Goal: Task Accomplishment & Management: Complete application form

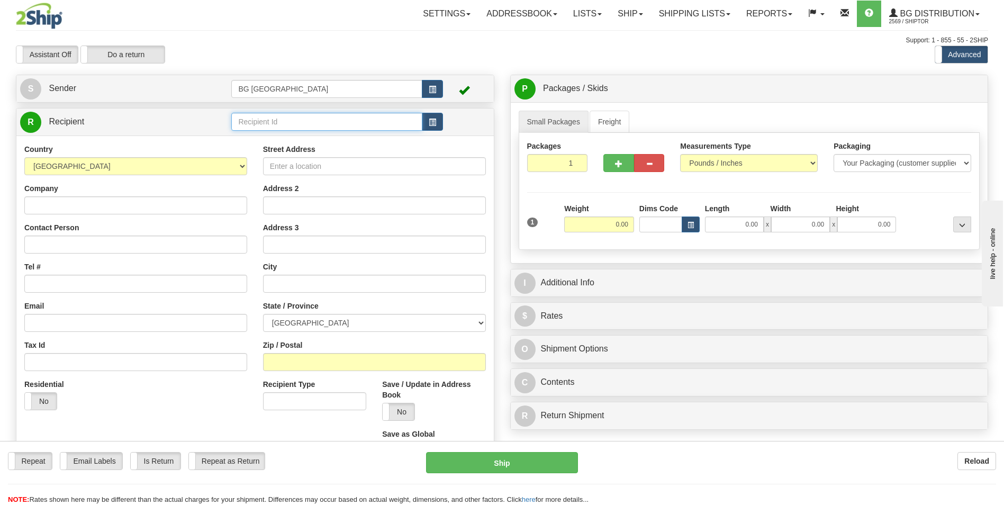
click at [284, 124] on input "text" at bounding box center [326, 122] width 191 height 18
click at [257, 133] on div "60385" at bounding box center [324, 138] width 180 height 12
type input "60385"
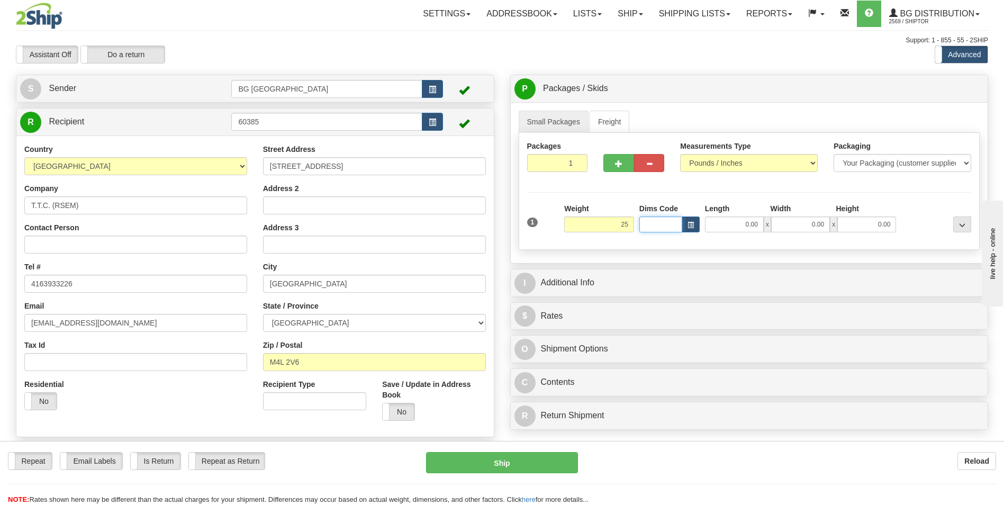
type input "25.00"
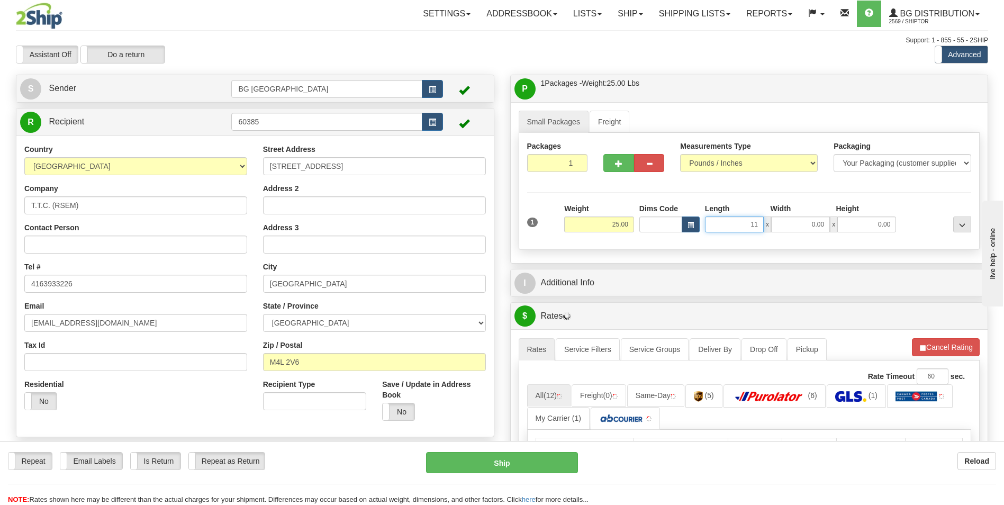
type input "11.00"
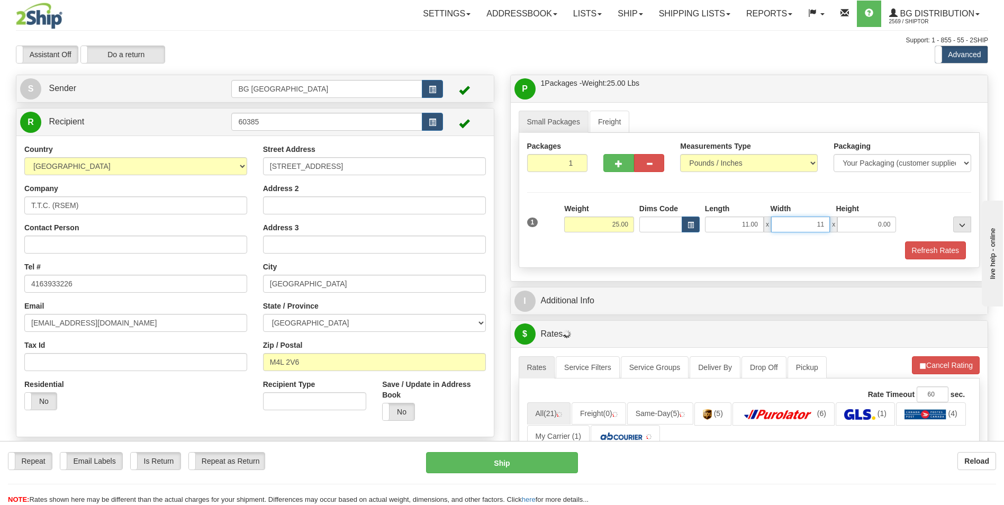
type input "11.00"
click at [624, 167] on button "button" at bounding box center [618, 163] width 30 height 18
type input "2"
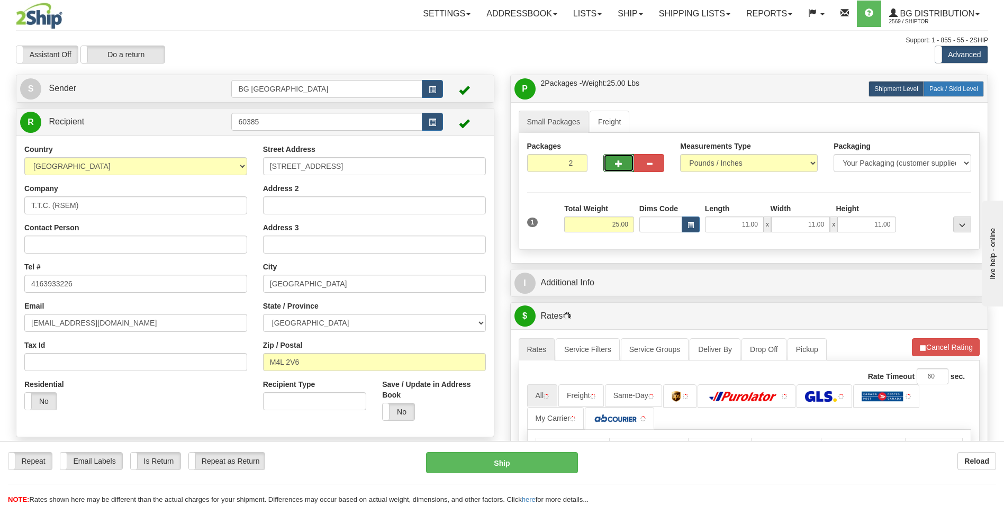
click at [952, 82] on label "Pack / Skid Level Pack.." at bounding box center [954, 89] width 60 height 16
radio input "true"
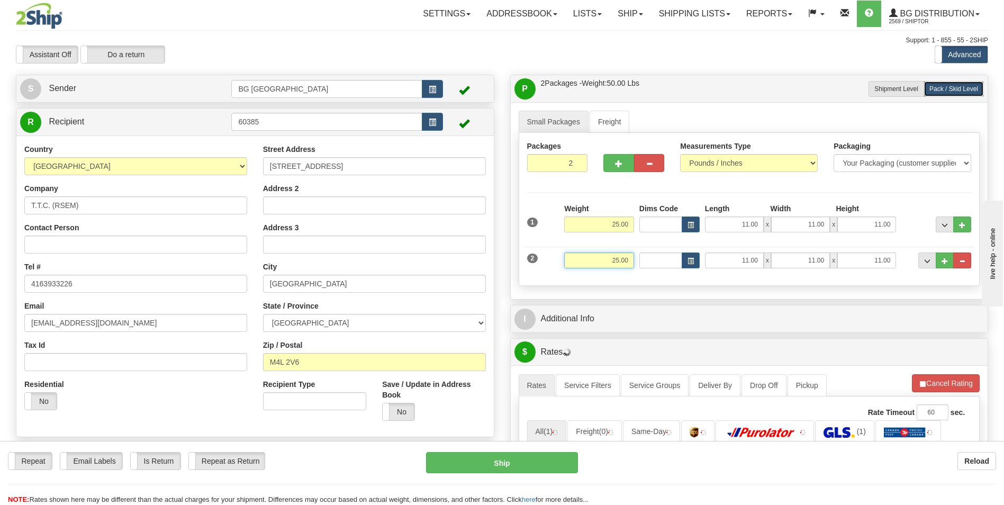
click at [614, 254] on input "25.00" at bounding box center [599, 260] width 70 height 16
type input "33.00"
type input "14.00"
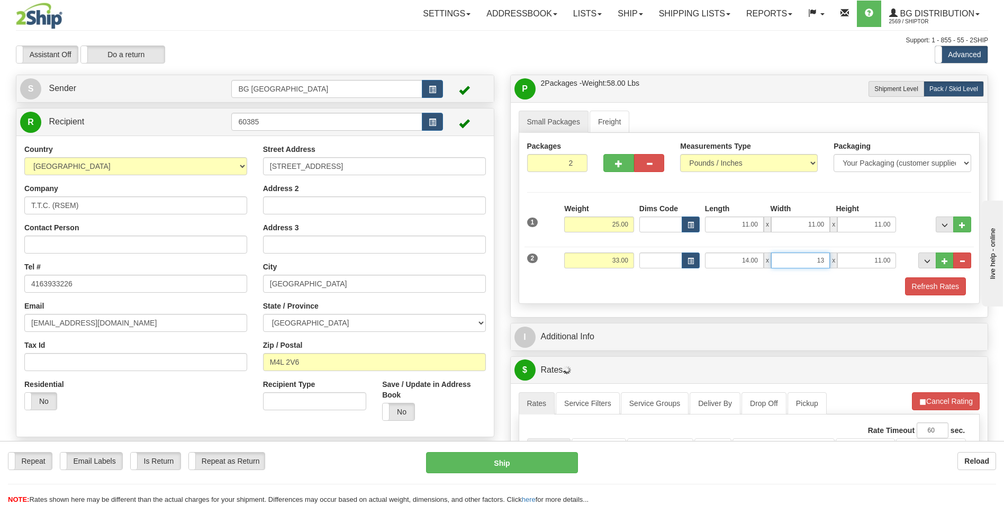
type input "13.00"
type input "9.00"
click at [938, 256] on button "..." at bounding box center [945, 260] width 18 height 16
type input "3"
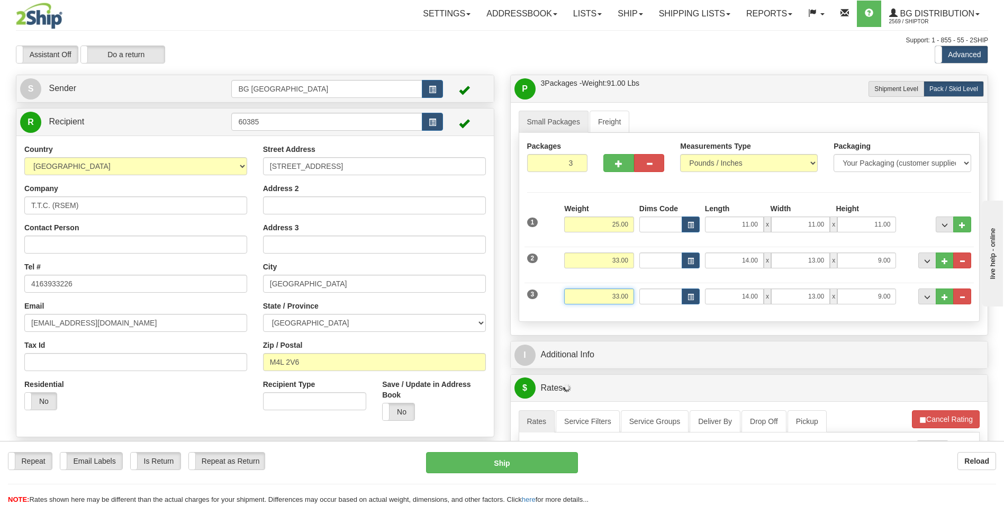
click at [607, 296] on input "33.00" at bounding box center [599, 296] width 70 height 16
type input "2.00"
type input "7.00"
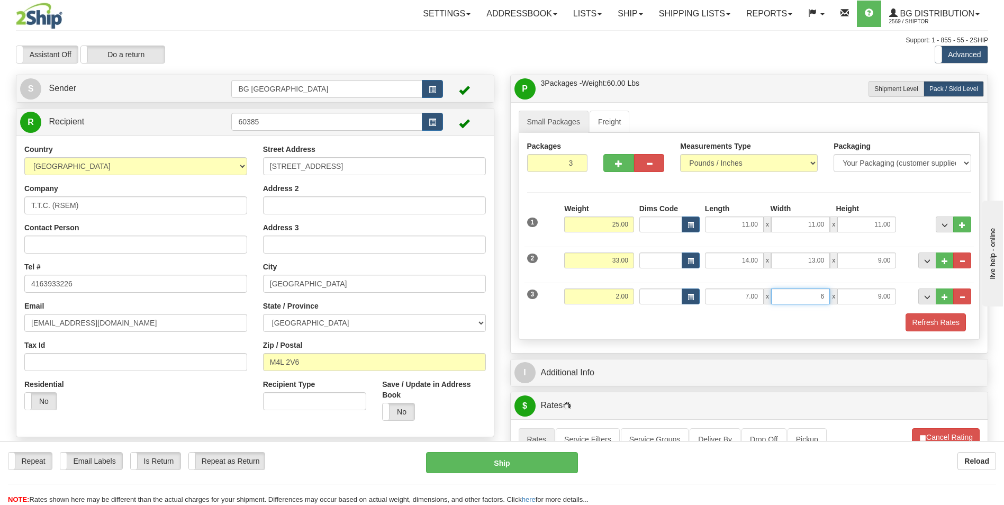
type input "6.00"
type input "5.00"
click at [937, 300] on button "..." at bounding box center [945, 296] width 18 height 16
type input "4"
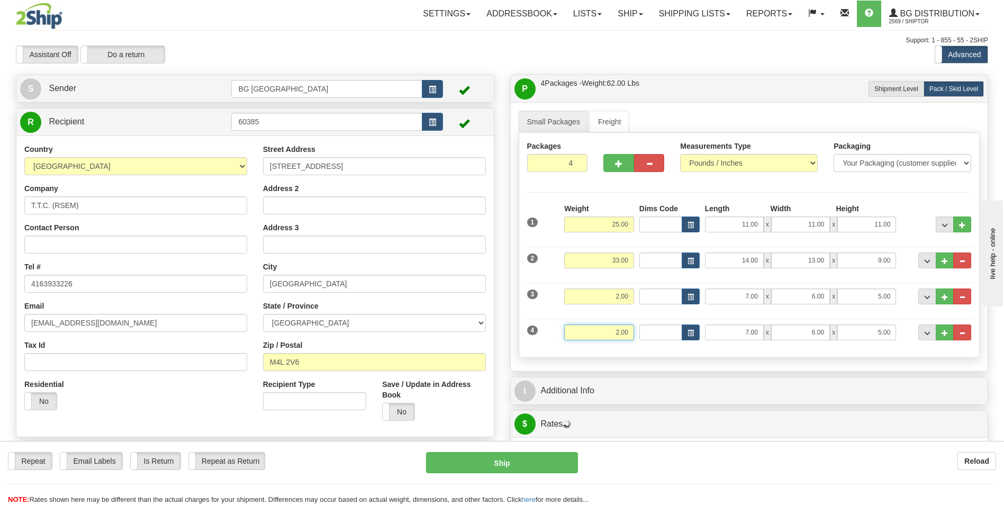
click at [594, 336] on input "2.00" at bounding box center [599, 332] width 70 height 16
type input "12.00"
type input "13.00"
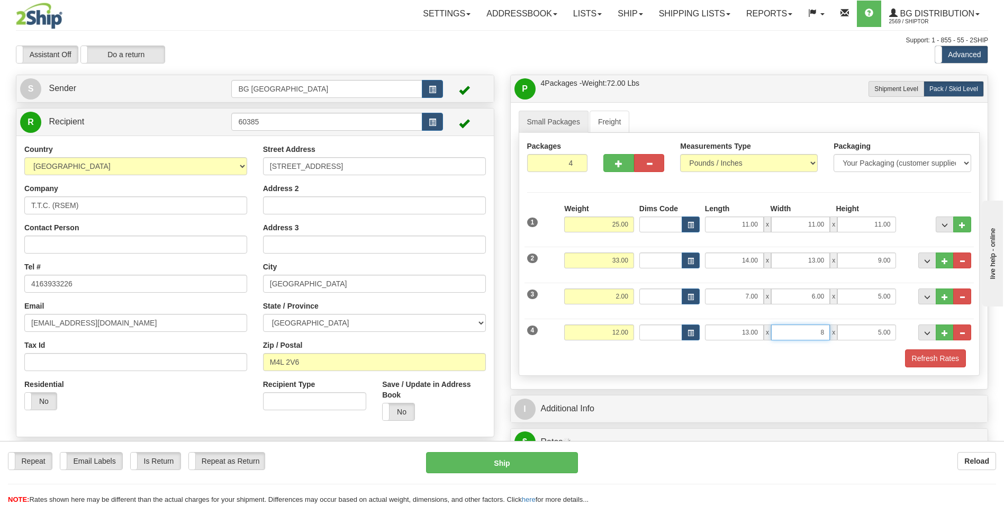
type input "8.00"
type input "7.00"
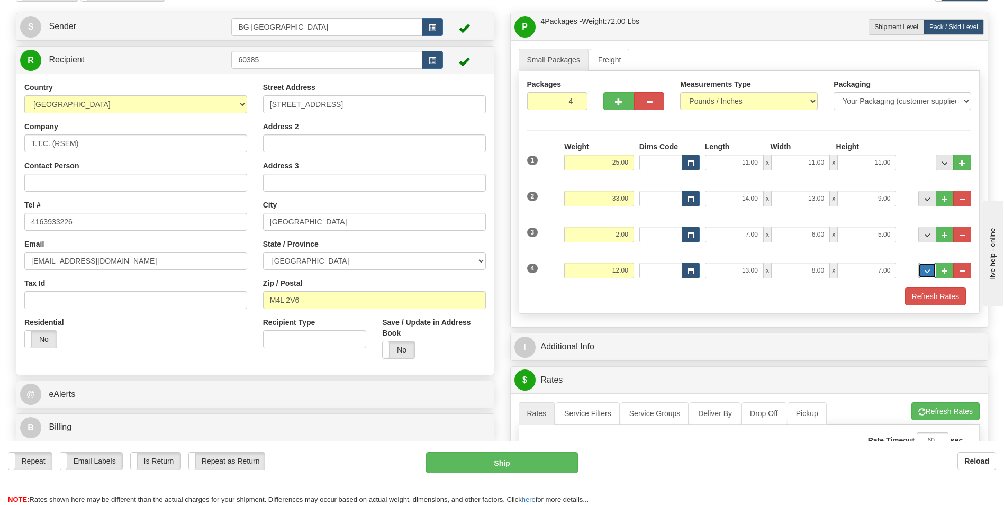
scroll to position [159, 0]
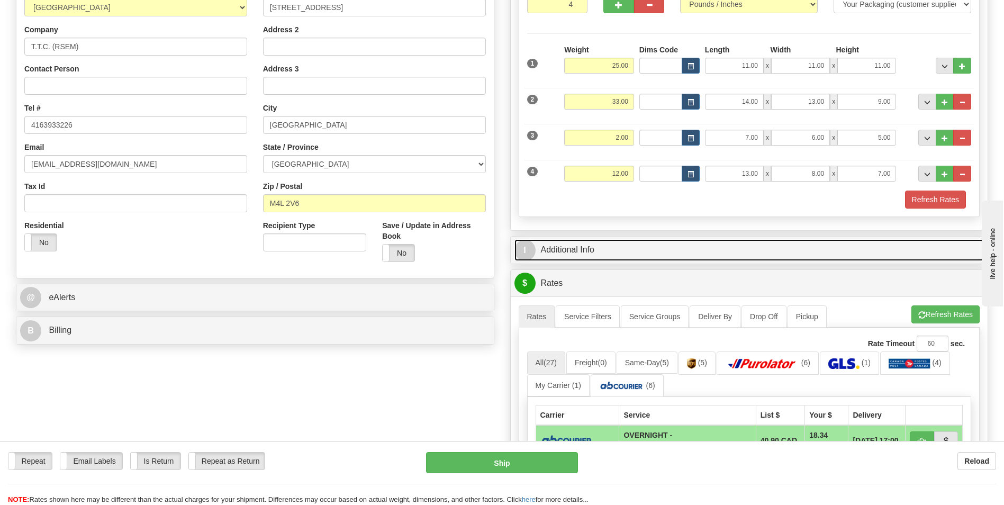
click at [608, 251] on link "I Additional Info" at bounding box center [749, 250] width 470 height 22
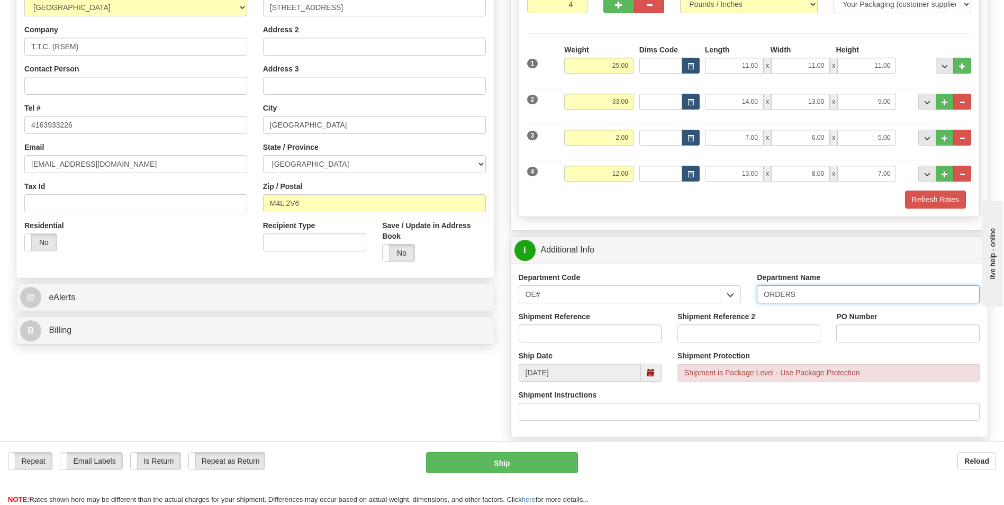
click at [844, 296] on input "ORDERS" at bounding box center [868, 294] width 223 height 18
type input "70181897-00"
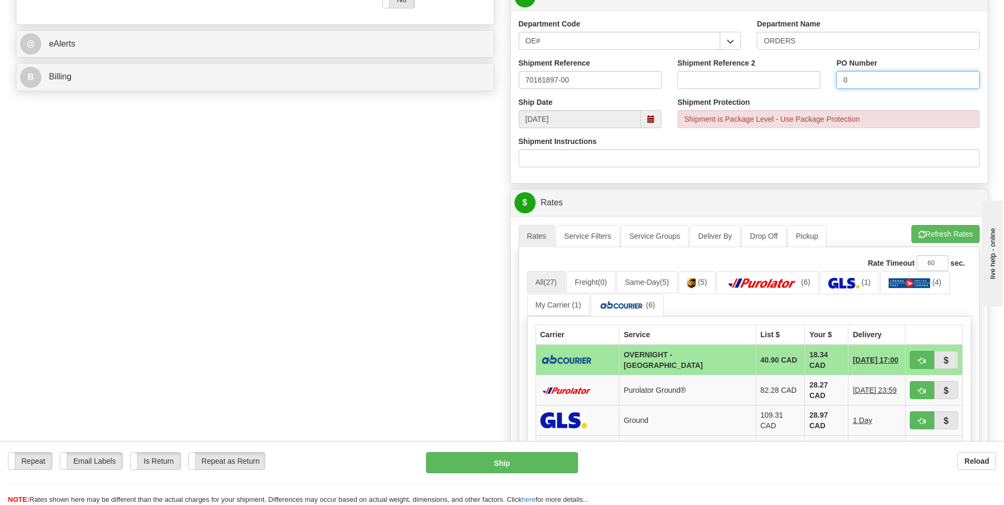
scroll to position [423, 0]
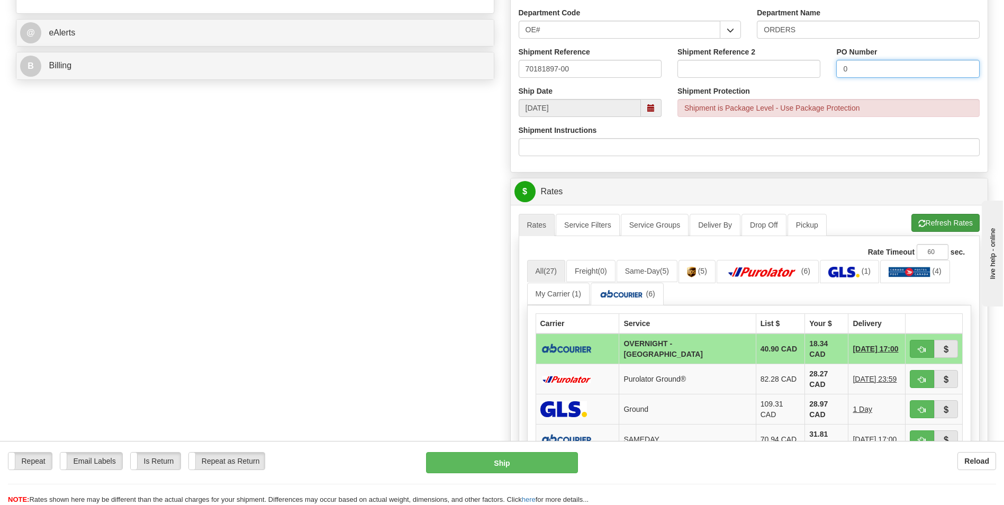
type input "0"
click at [953, 227] on button "Refresh Rates" at bounding box center [945, 223] width 68 height 18
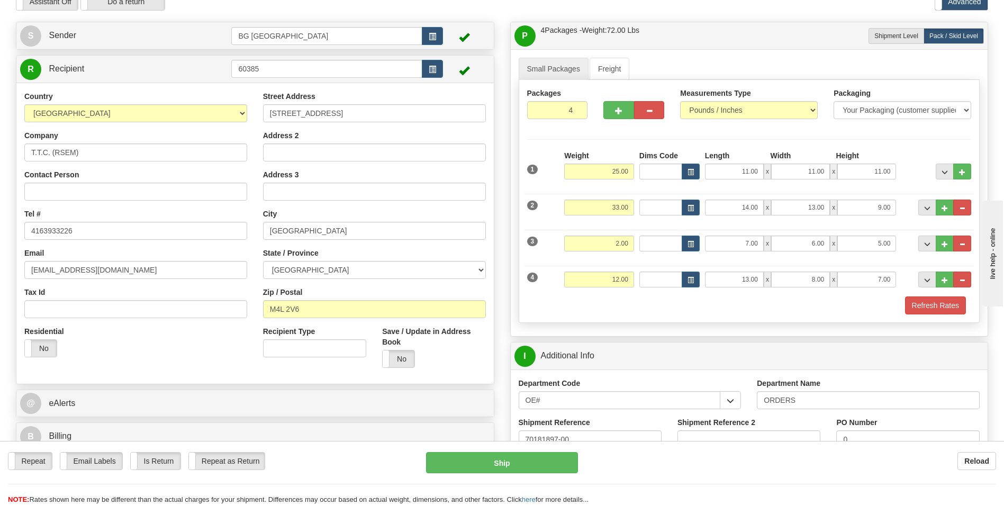
scroll to position [529, 0]
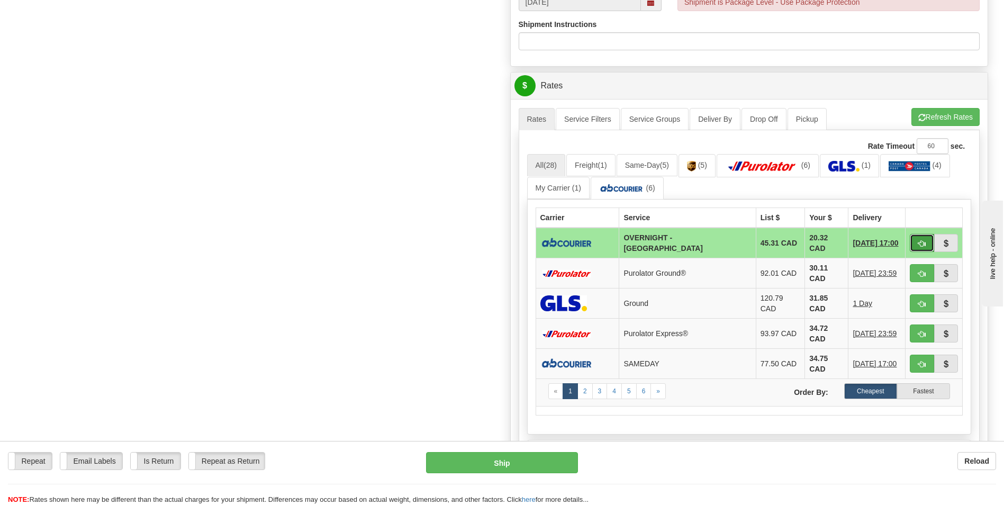
click at [923, 242] on span "button" at bounding box center [921, 243] width 7 height 7
type input "4"
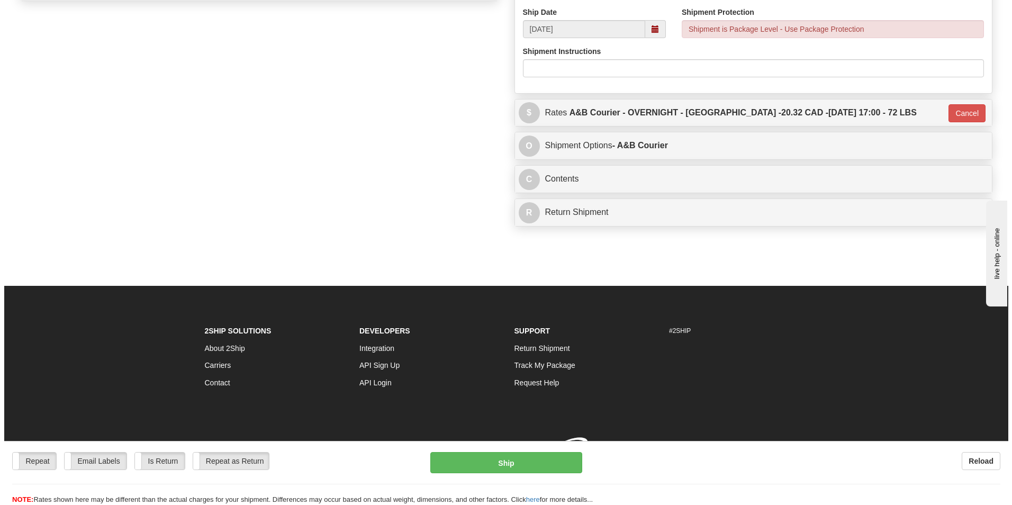
scroll to position [518, 0]
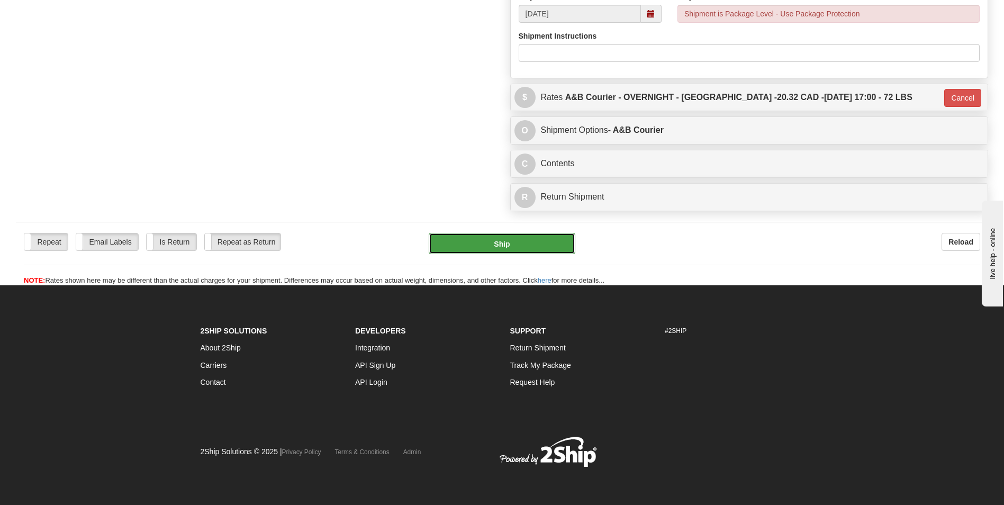
click at [505, 248] on button "Ship" at bounding box center [502, 243] width 146 height 21
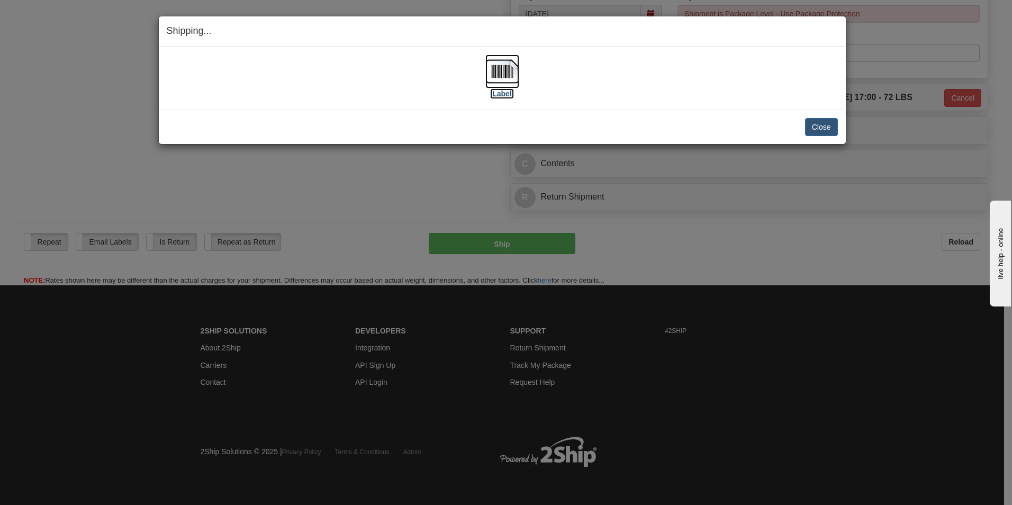
click at [514, 84] on img at bounding box center [502, 72] width 34 height 34
click at [818, 123] on button "Close" at bounding box center [821, 127] width 33 height 18
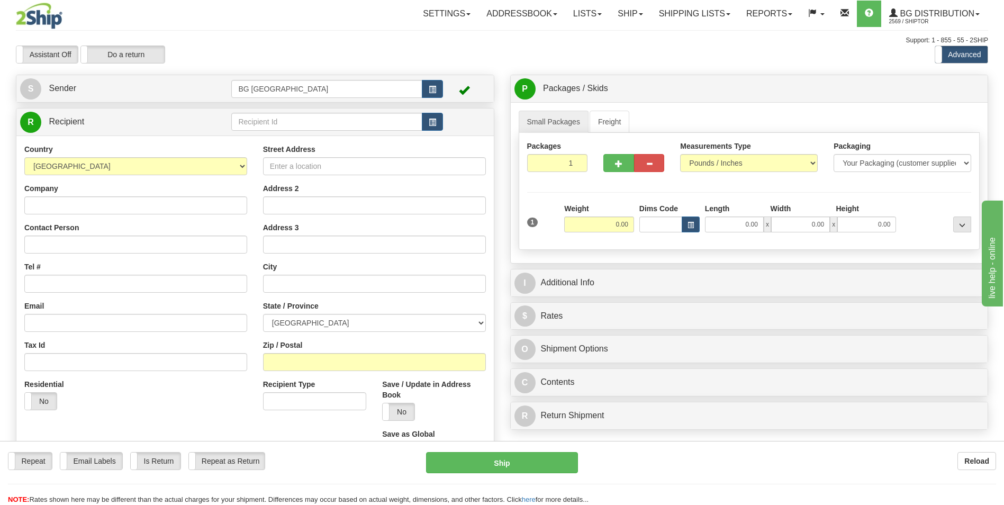
click at [289, 132] on td at bounding box center [336, 122] width 211 height 22
click at [291, 115] on input "text" at bounding box center [326, 122] width 191 height 18
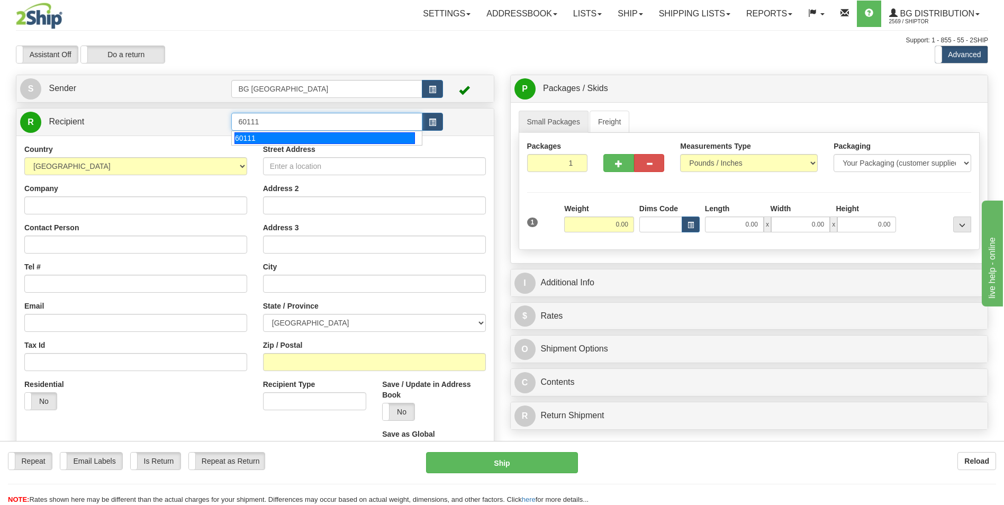
click at [266, 132] on div "60111" at bounding box center [324, 138] width 180 height 12
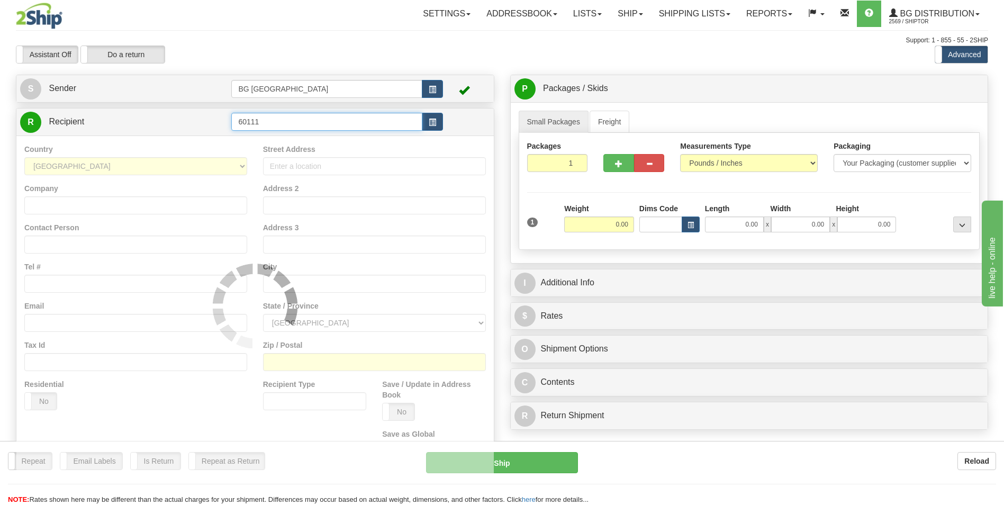
type input "60111"
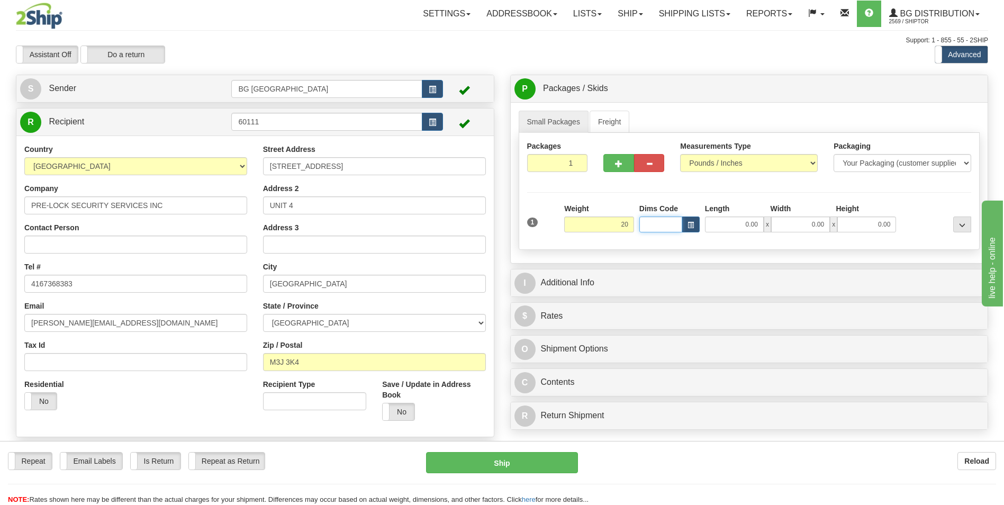
type input "20.00"
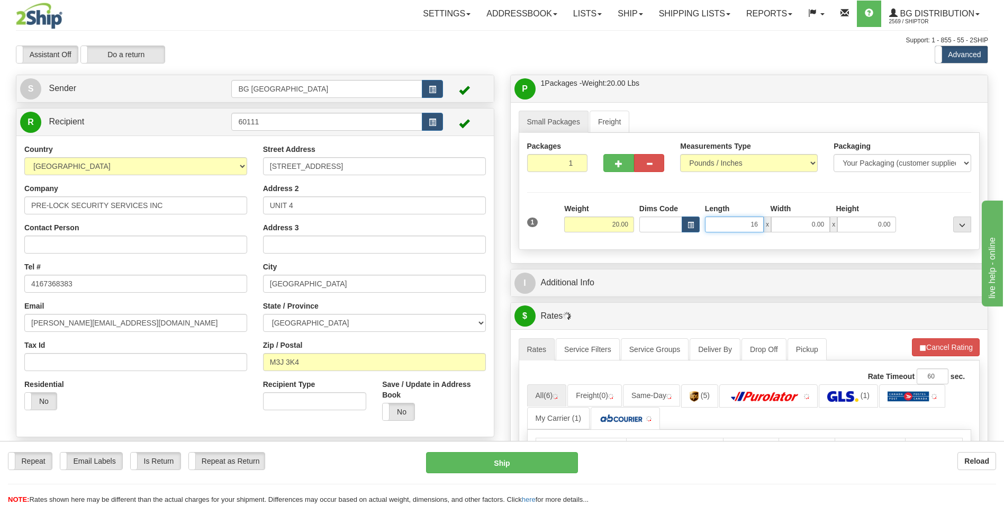
type input "16.00"
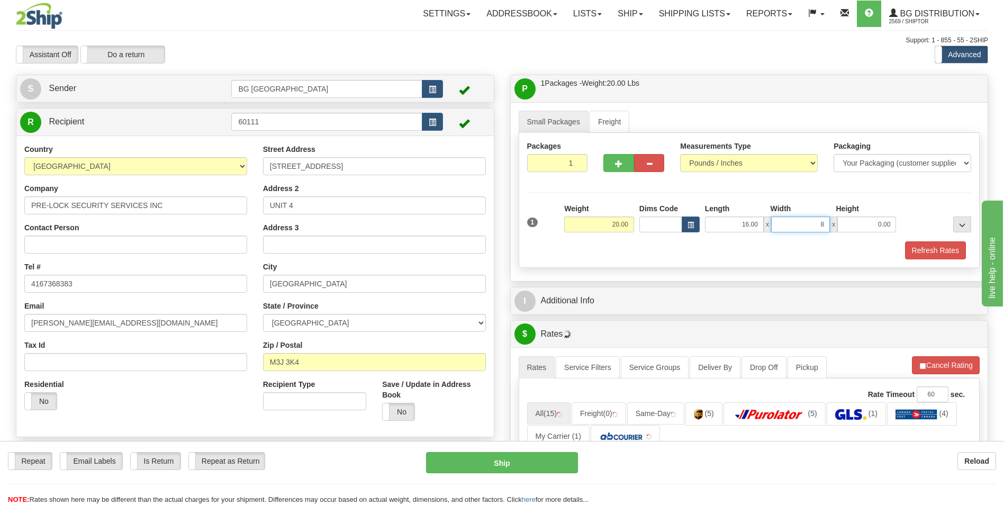
type input "8.00"
type input "7.00"
click at [624, 289] on div "I Additional Info" at bounding box center [749, 300] width 477 height 27
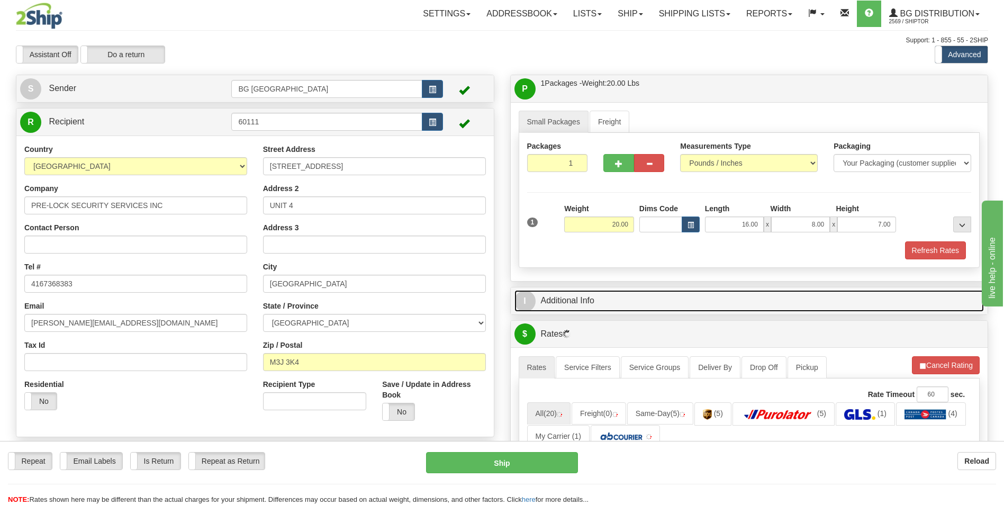
click at [624, 293] on link "I Additional Info" at bounding box center [749, 301] width 470 height 22
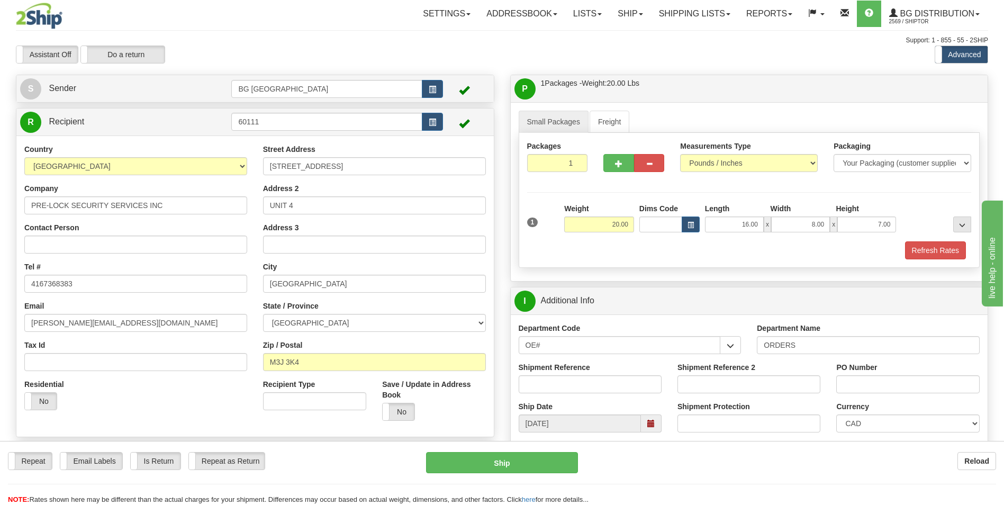
click at [813, 340] on input "ORDERS" at bounding box center [868, 345] width 223 height 18
type input "70181913-00"
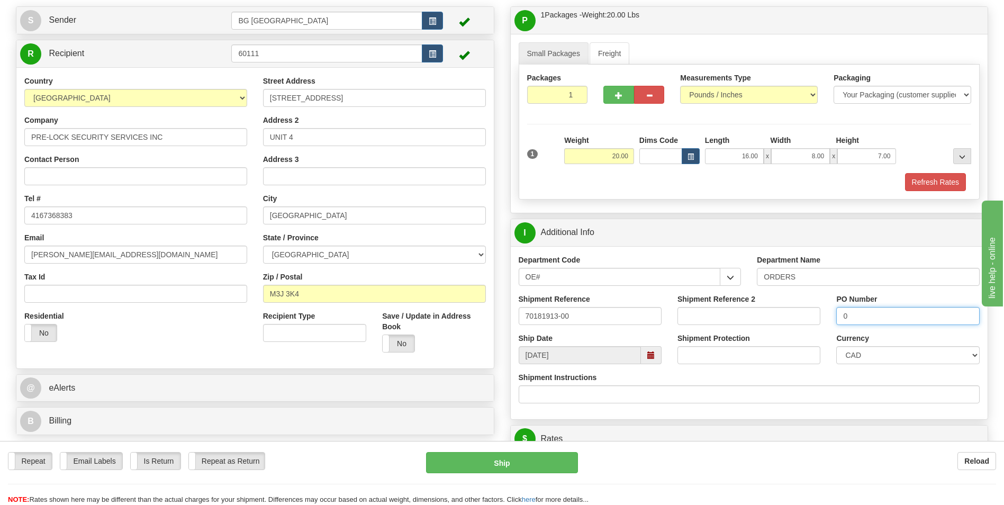
scroll to position [318, 0]
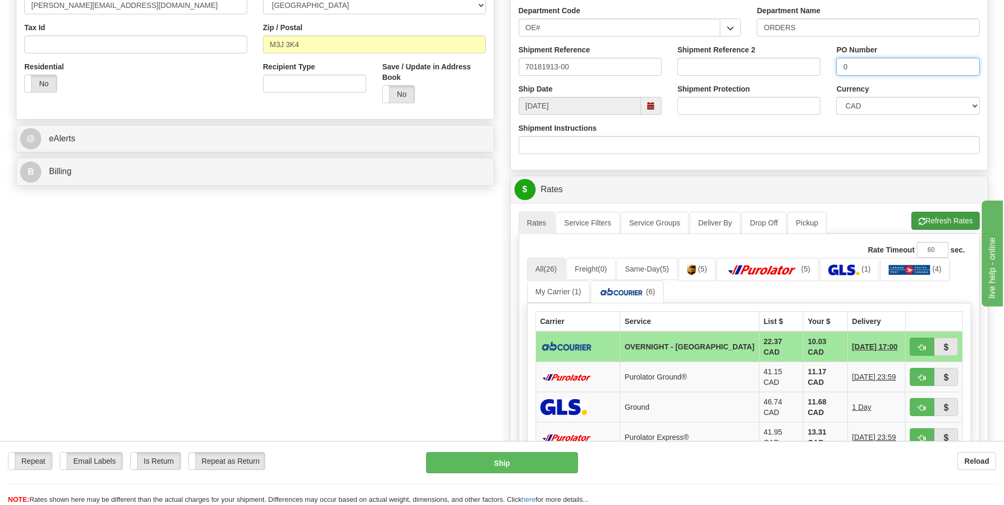
type input "0"
click at [933, 219] on button "Refresh Rates" at bounding box center [945, 221] width 68 height 18
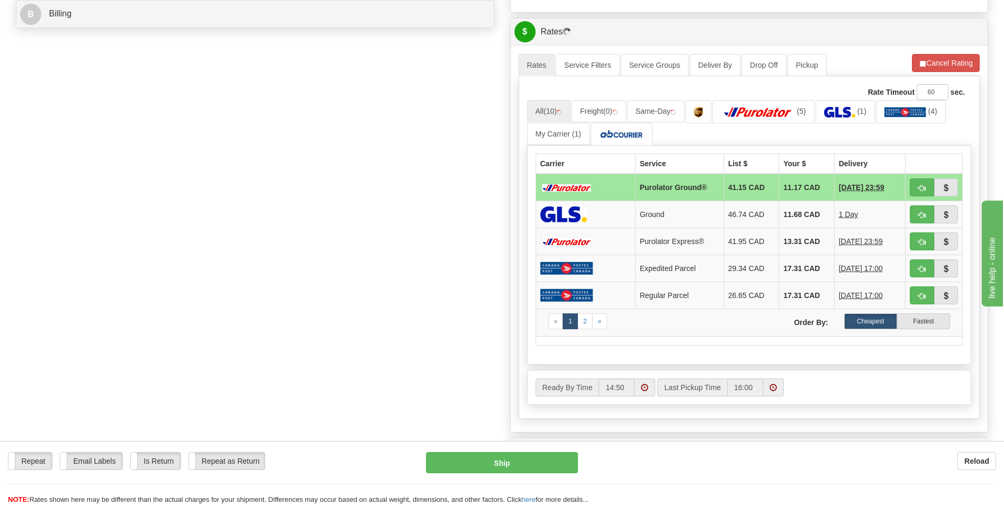
scroll to position [529, 0]
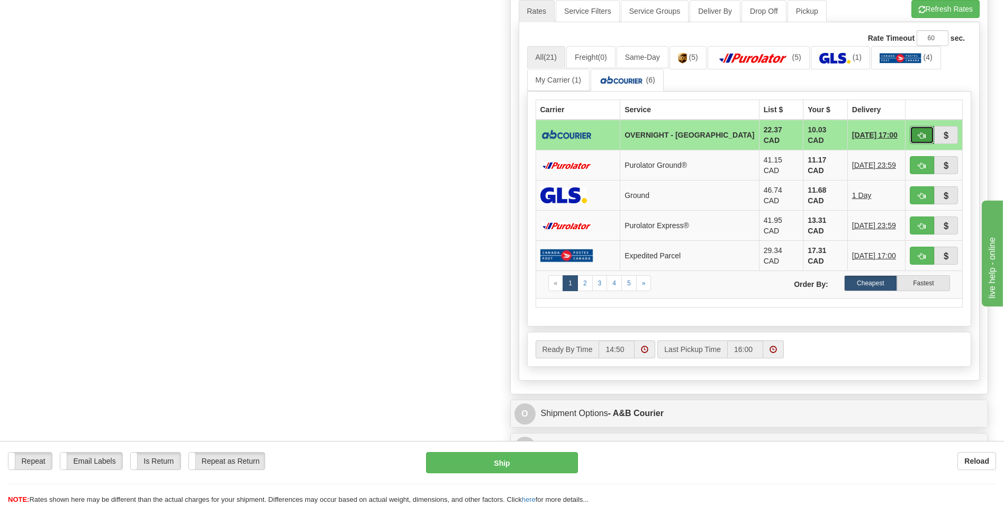
click at [923, 137] on span "button" at bounding box center [921, 135] width 7 height 7
type input "4"
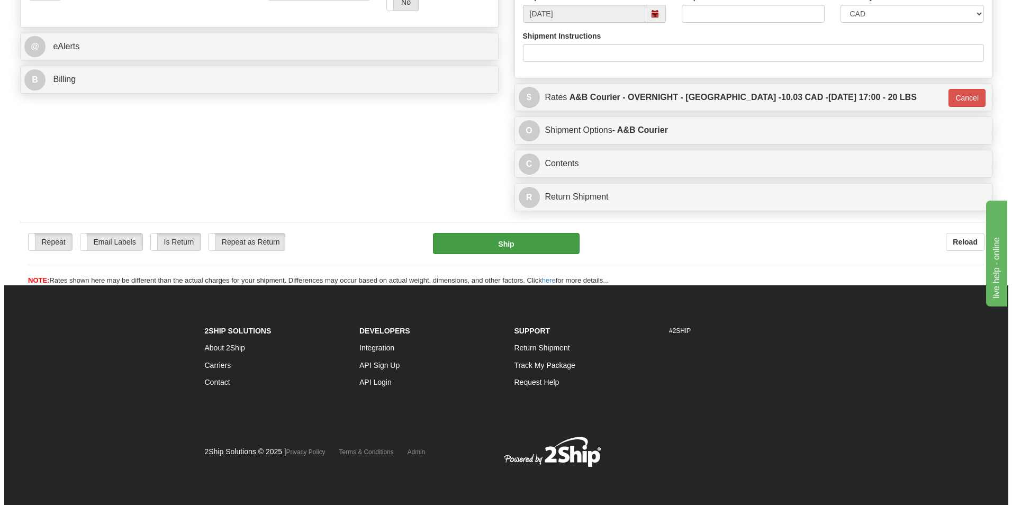
scroll to position [410, 0]
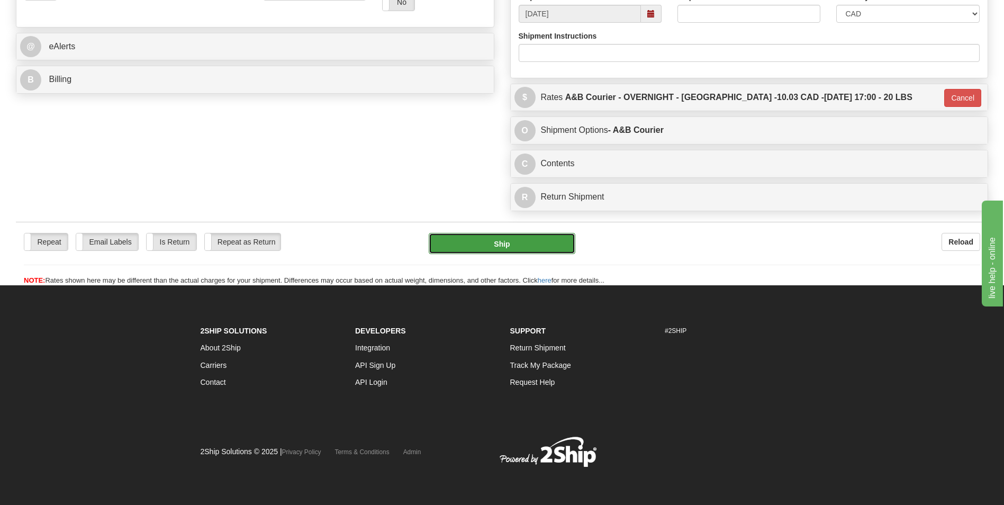
click at [538, 244] on button "Ship" at bounding box center [502, 243] width 146 height 21
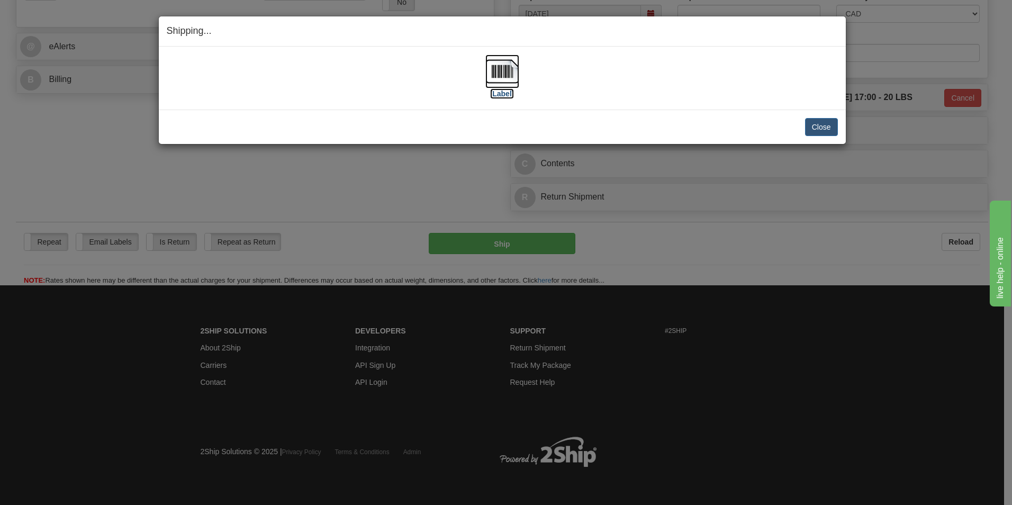
click at [504, 65] on img at bounding box center [502, 72] width 34 height 34
click at [815, 123] on button "Close" at bounding box center [821, 127] width 33 height 18
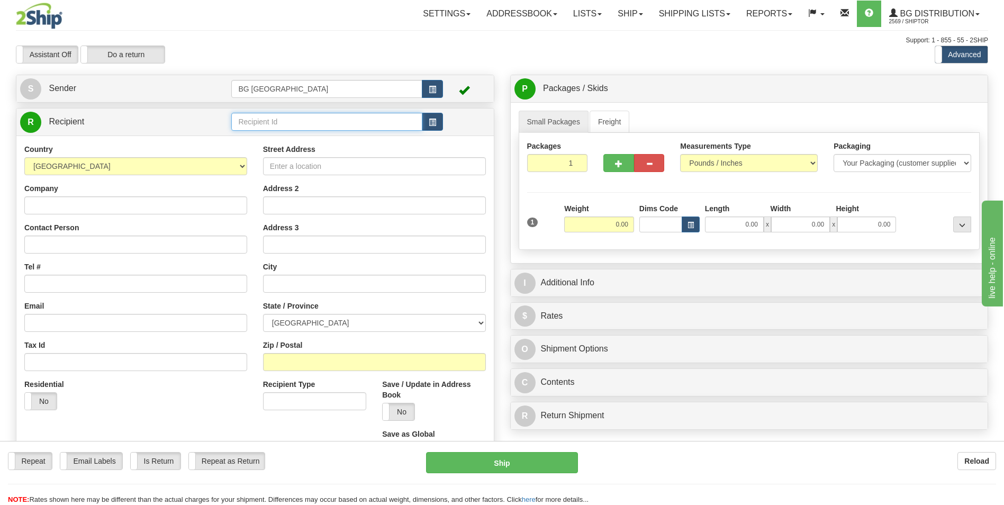
click at [266, 122] on input "text" at bounding box center [326, 122] width 191 height 18
click at [263, 132] on div "60767" at bounding box center [324, 138] width 180 height 12
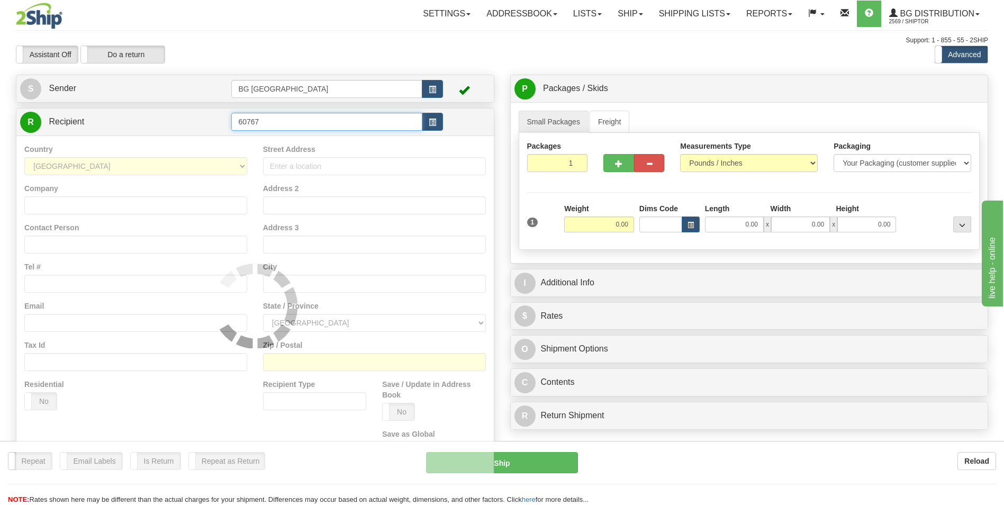
type input "60767"
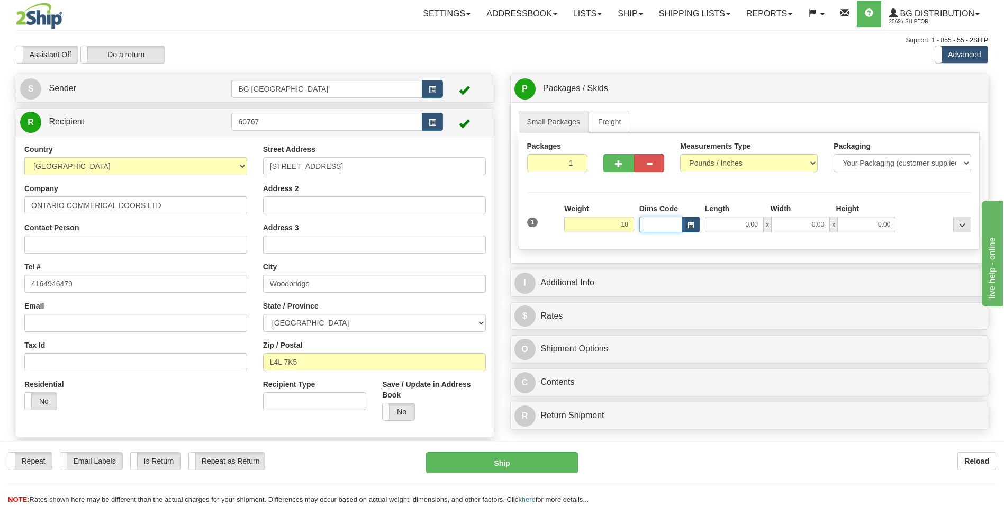
type input "10.00"
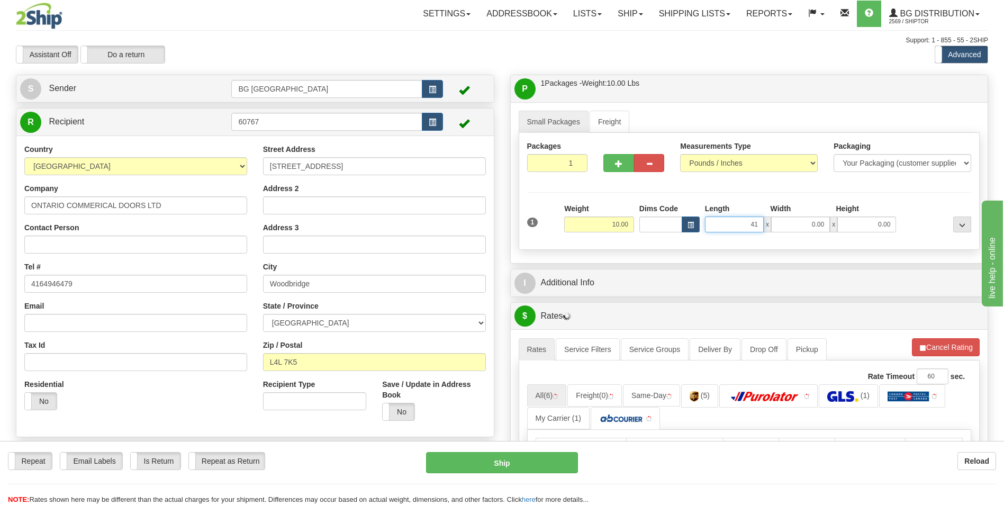
type input "41.00"
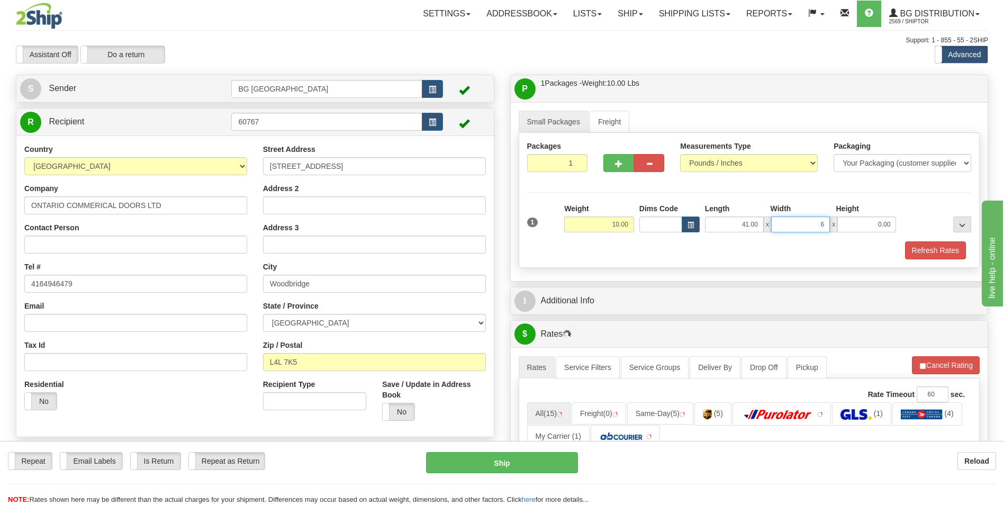
type input "6.00"
type input "4.00"
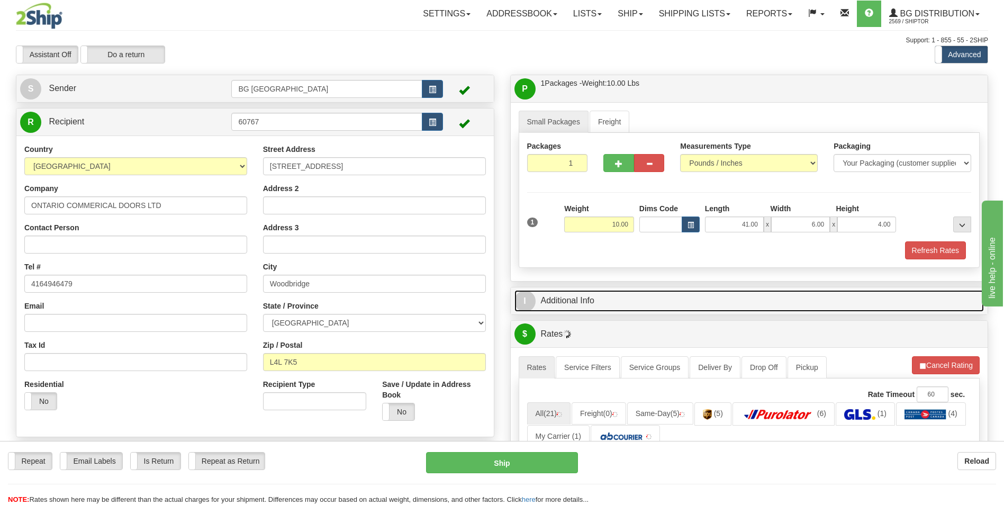
click at [581, 301] on link "I Additional Info" at bounding box center [749, 301] width 470 height 22
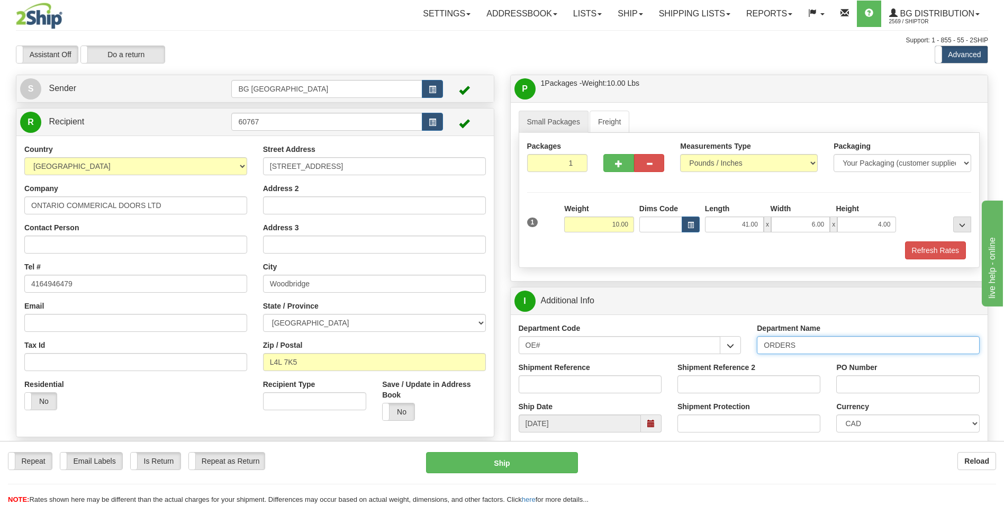
click at [818, 348] on input "ORDERS" at bounding box center [868, 345] width 223 height 18
type input "70179355-00"
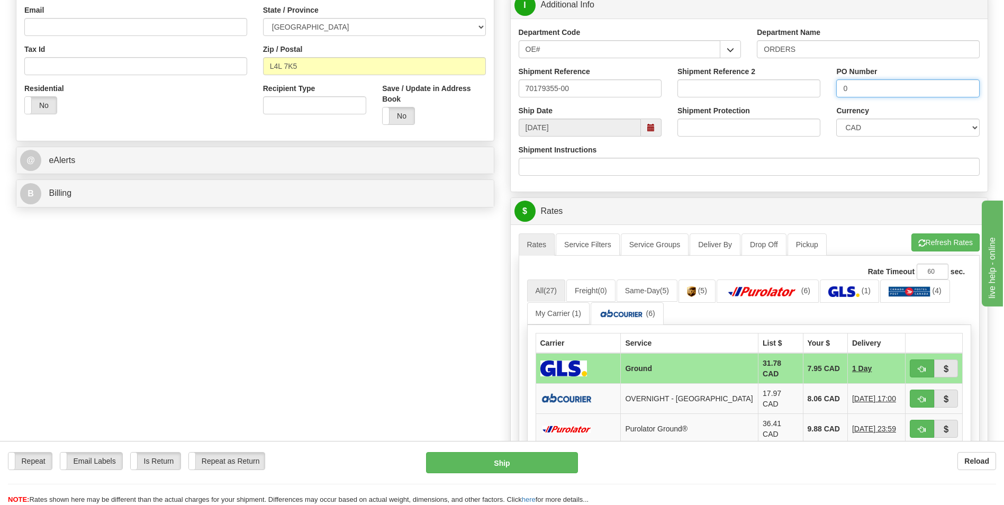
scroll to position [318, 0]
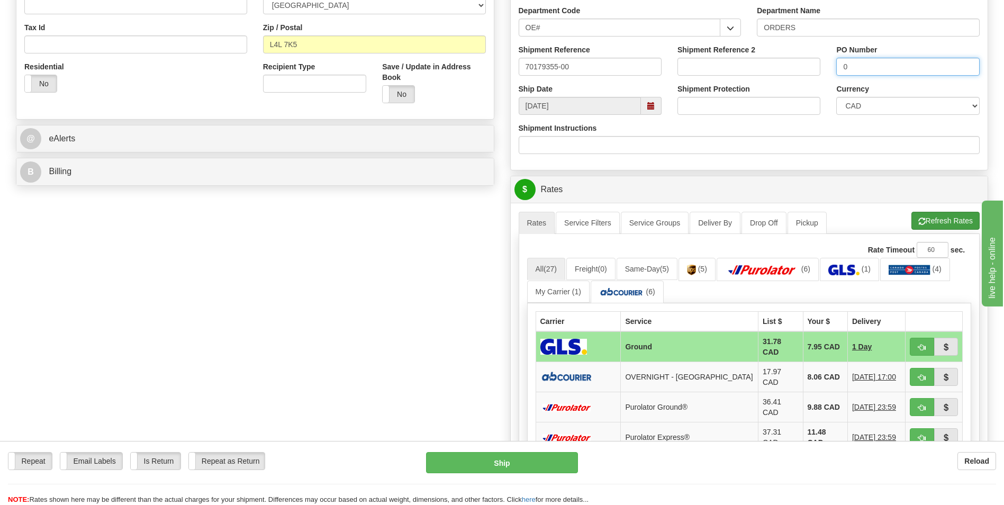
type input "0"
click at [918, 216] on button "Refresh Rates" at bounding box center [945, 221] width 68 height 18
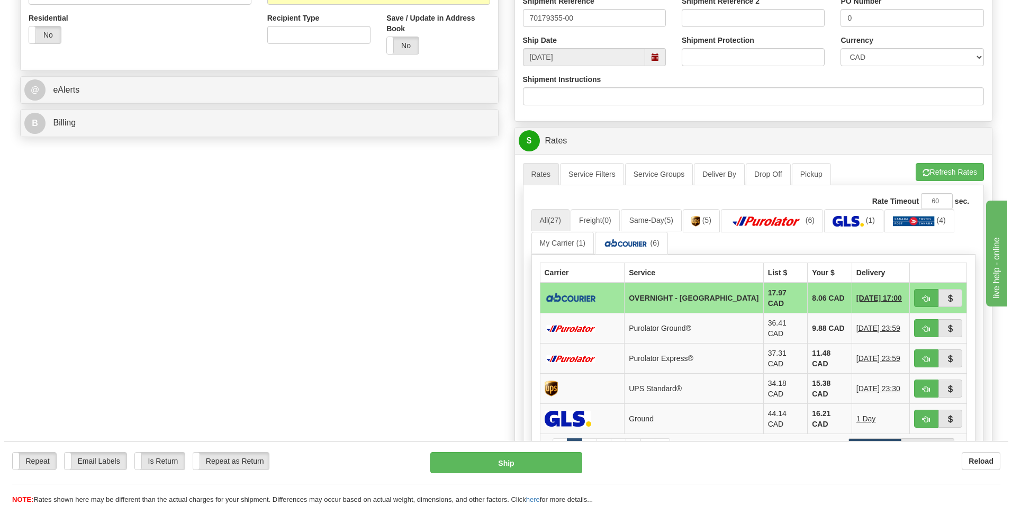
scroll to position [371, 0]
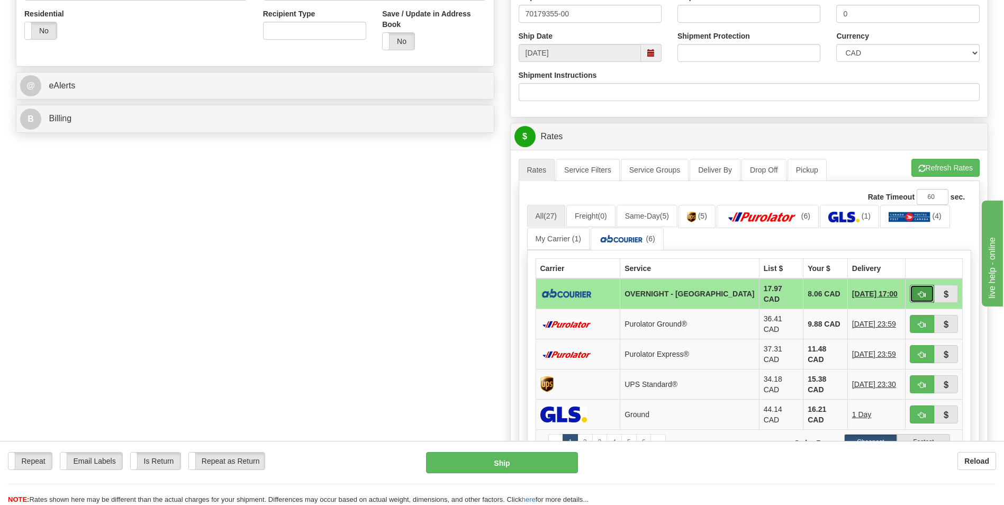
click at [920, 291] on span "button" at bounding box center [921, 294] width 7 height 7
type input "4"
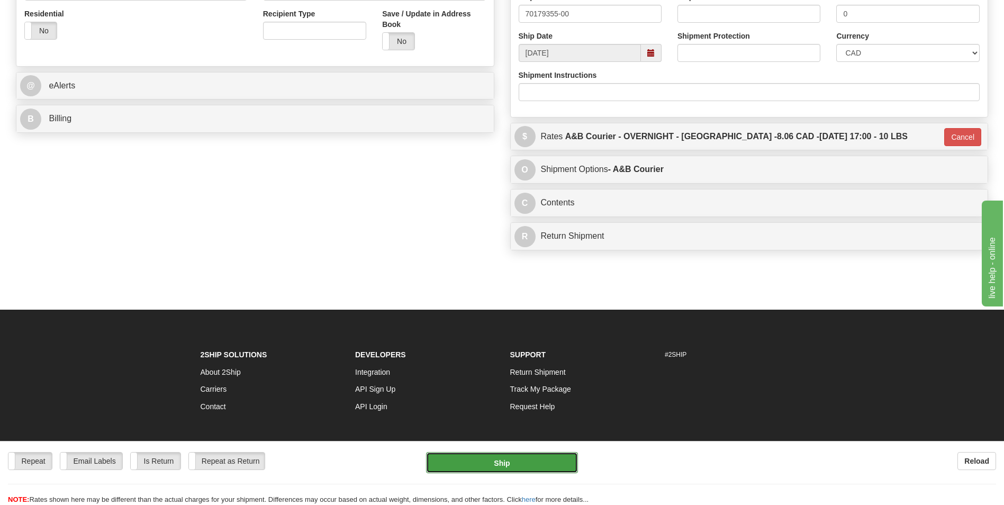
click at [496, 469] on button "Ship" at bounding box center [501, 462] width 151 height 21
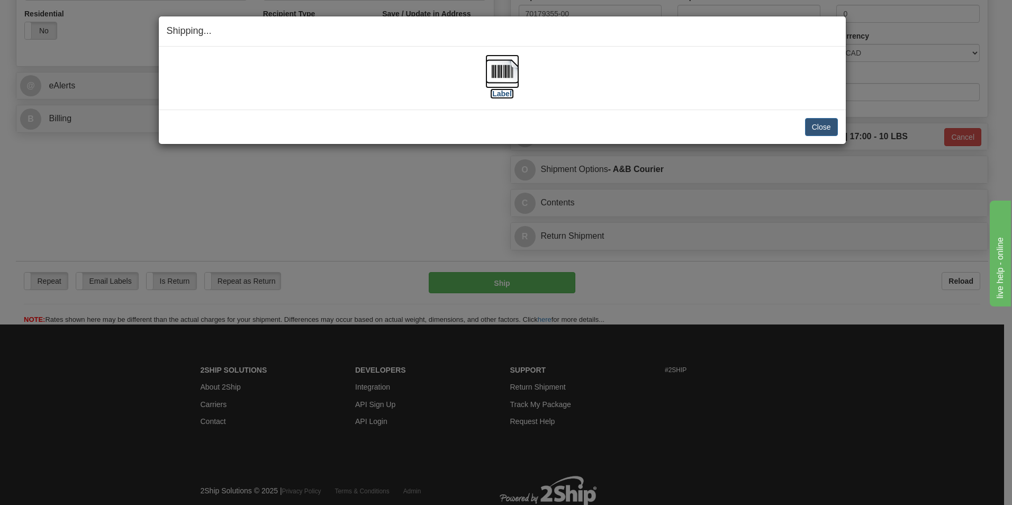
click at [505, 67] on img at bounding box center [502, 72] width 34 height 34
click at [825, 121] on button "Close" at bounding box center [821, 127] width 33 height 18
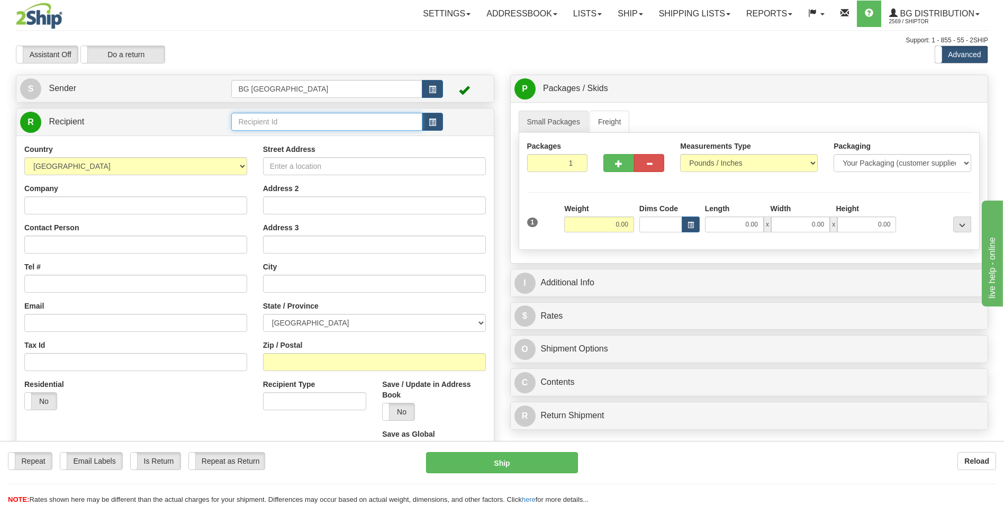
click at [265, 122] on input "text" at bounding box center [326, 122] width 191 height 18
click at [250, 138] on div "60751" at bounding box center [324, 138] width 180 height 12
type input "60751"
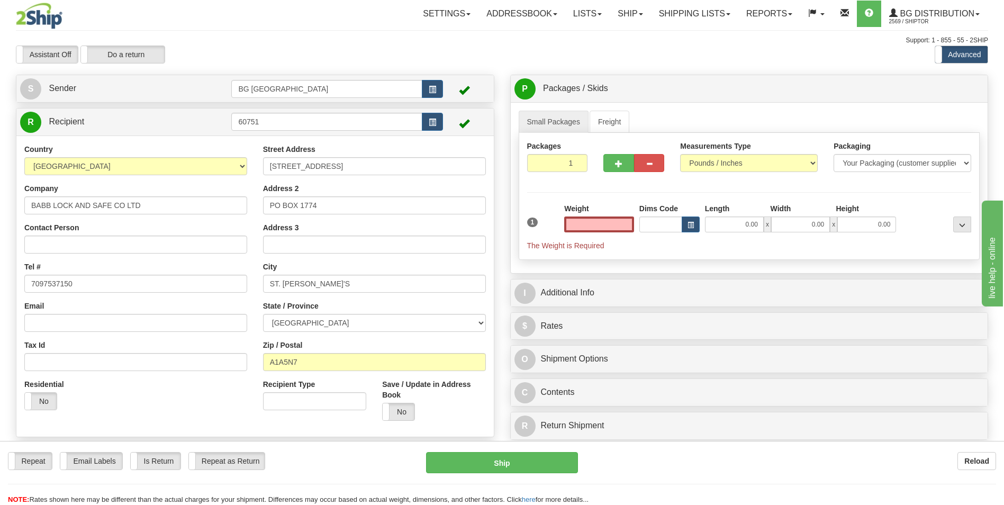
type input "0.00"
click at [613, 224] on input "0.00" at bounding box center [599, 224] width 70 height 16
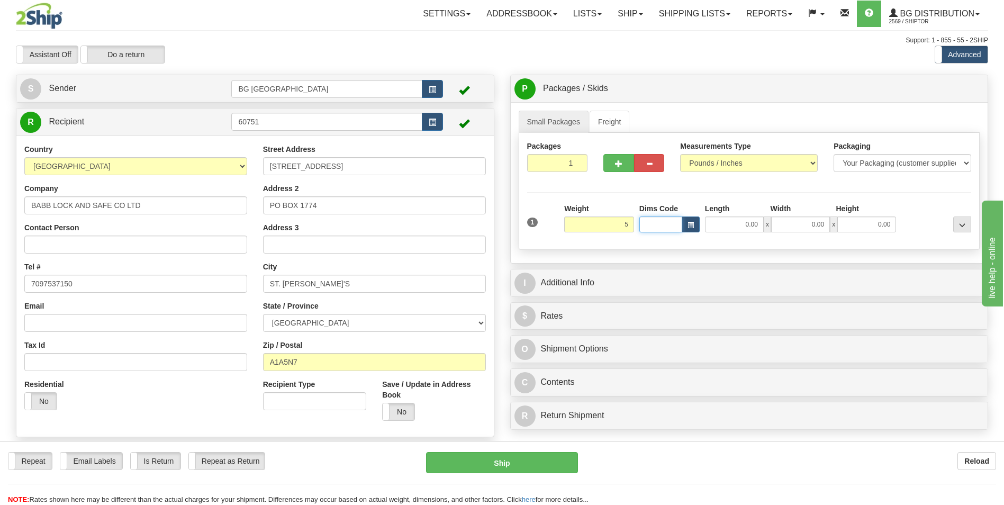
type input "5.00"
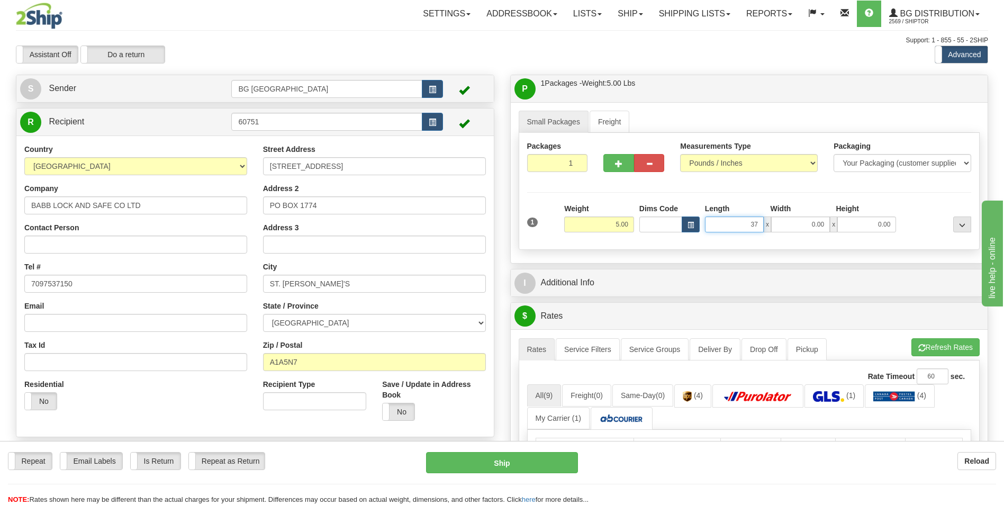
type input "37.00"
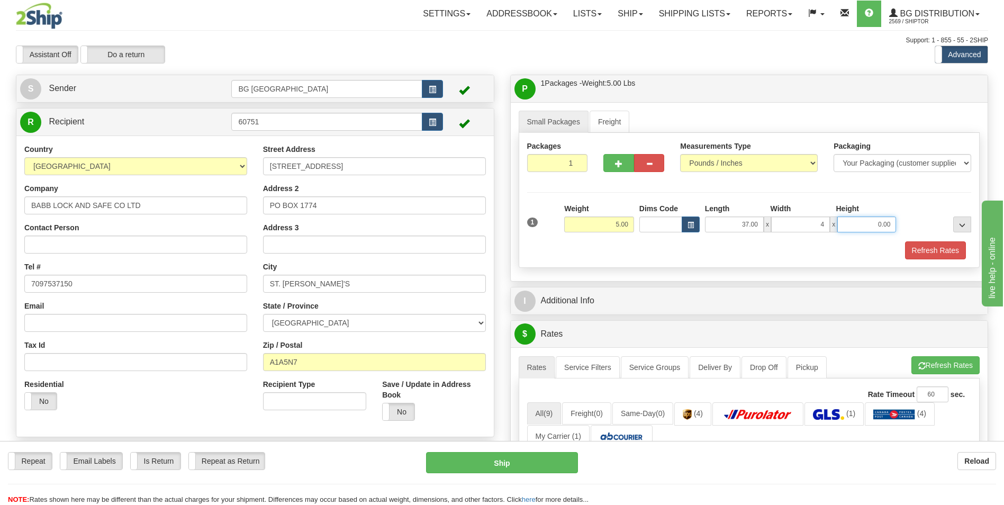
type input "4.00"
type input "2.00"
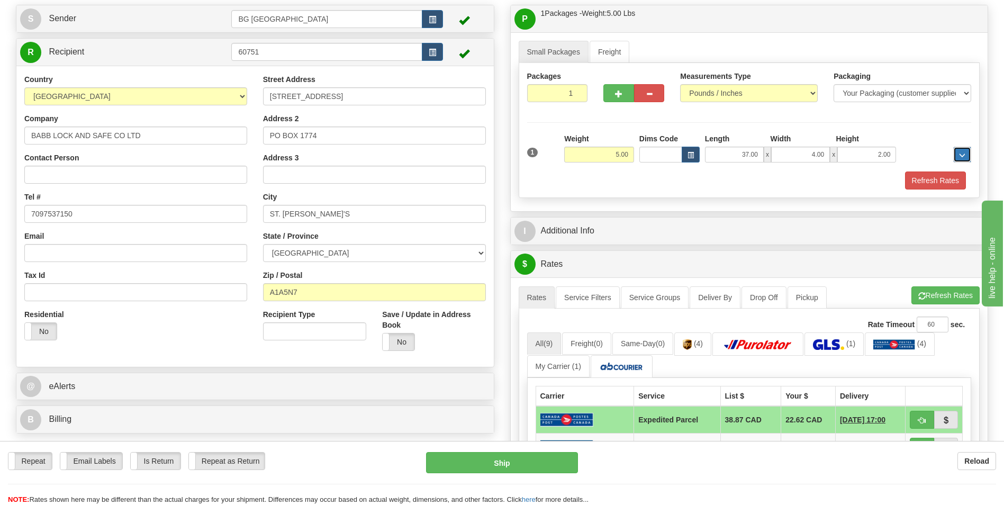
scroll to position [212, 0]
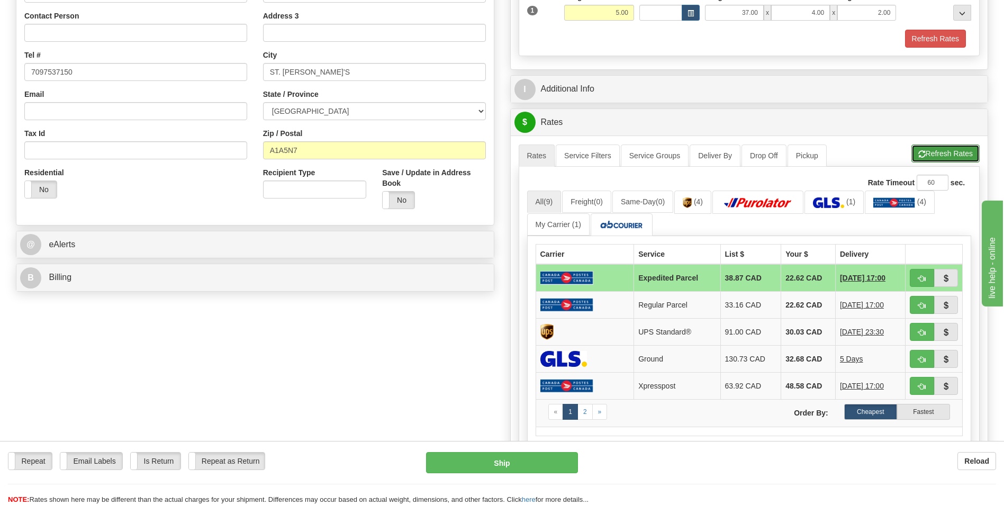
click at [915, 152] on button "Refresh Rates" at bounding box center [945, 154] width 68 height 18
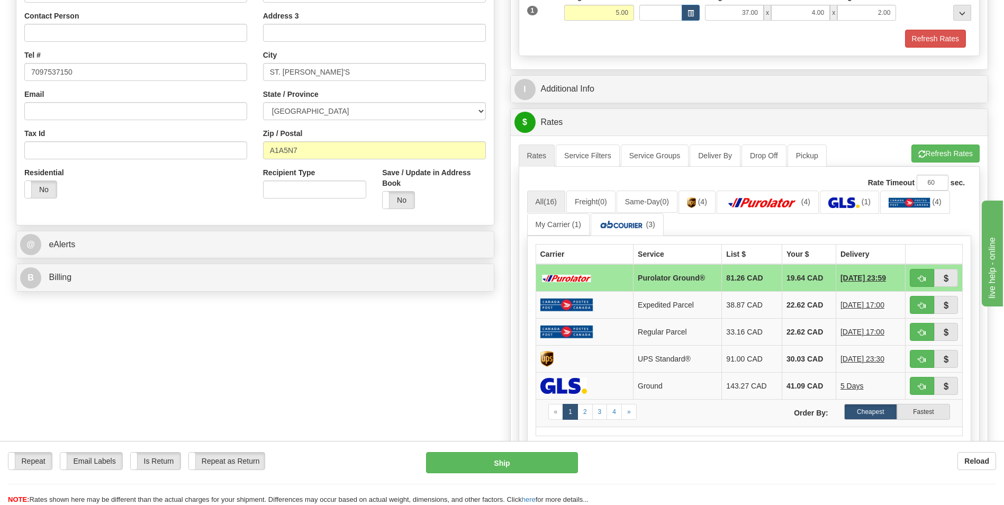
click at [401, 321] on div "Create a label for the return Create Pickup Without Label S" at bounding box center [502, 245] width 988 height 765
